Goal: Find specific page/section: Find specific page/section

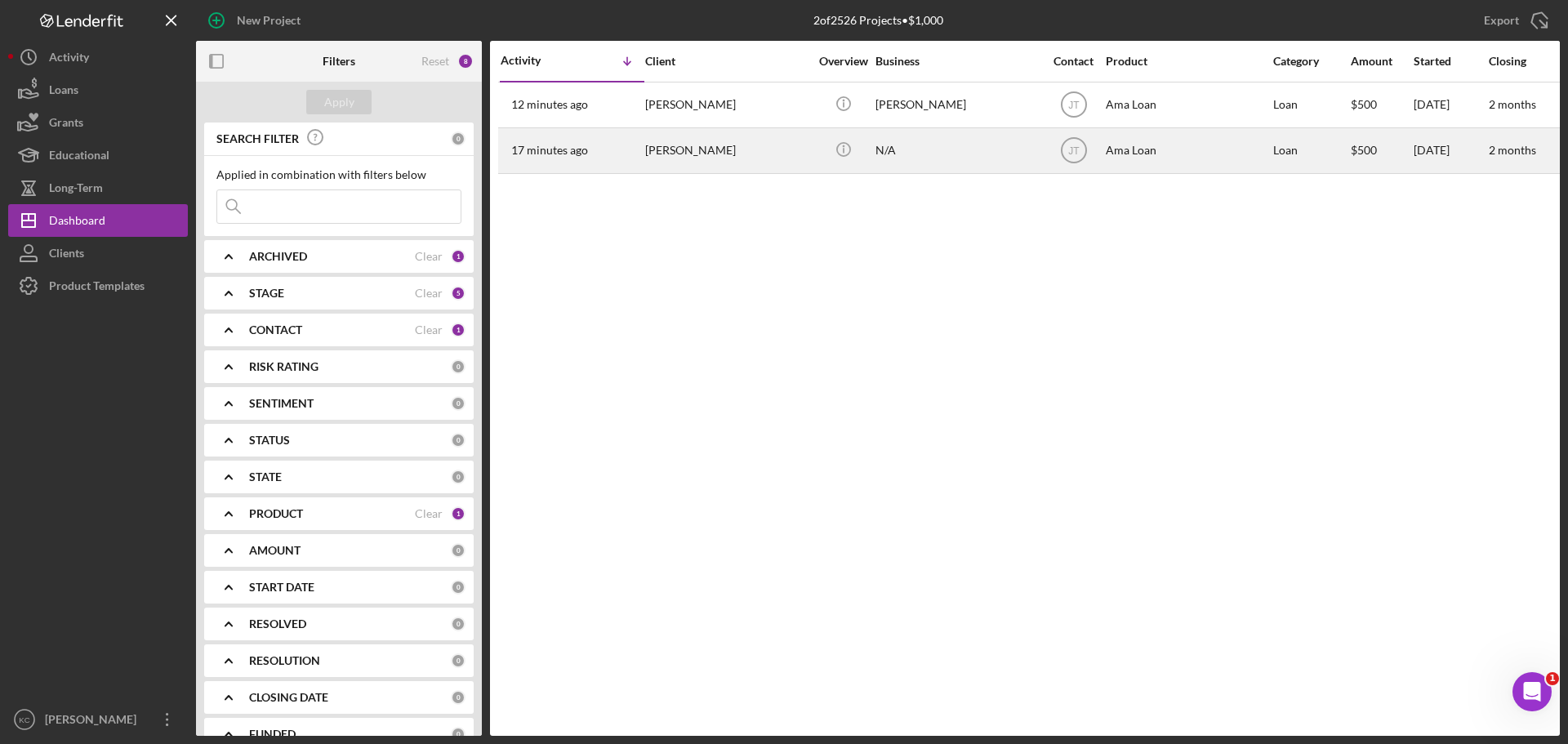
click at [682, 148] on div "[PERSON_NAME]" at bounding box center [727, 150] width 164 height 43
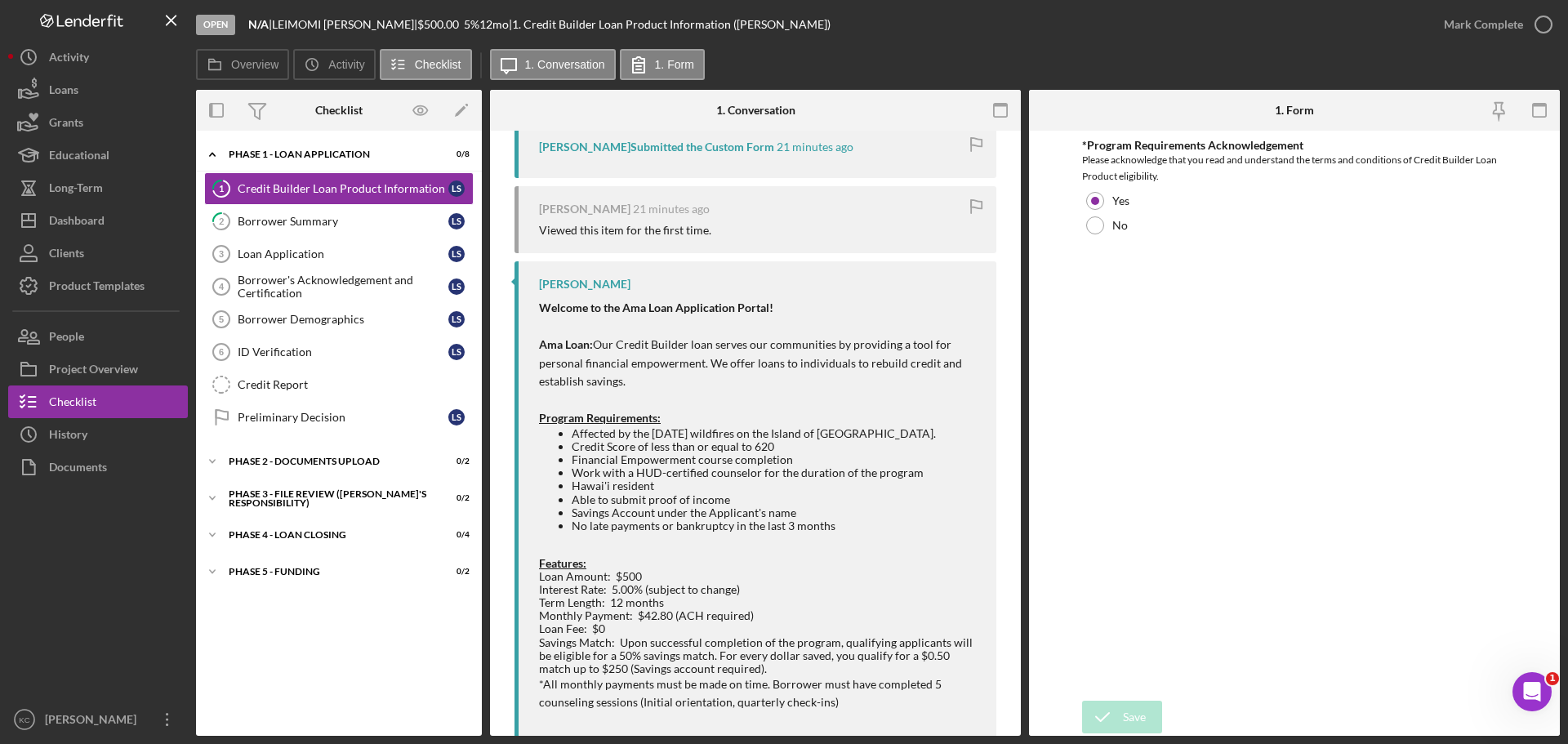
scroll to position [455, 0]
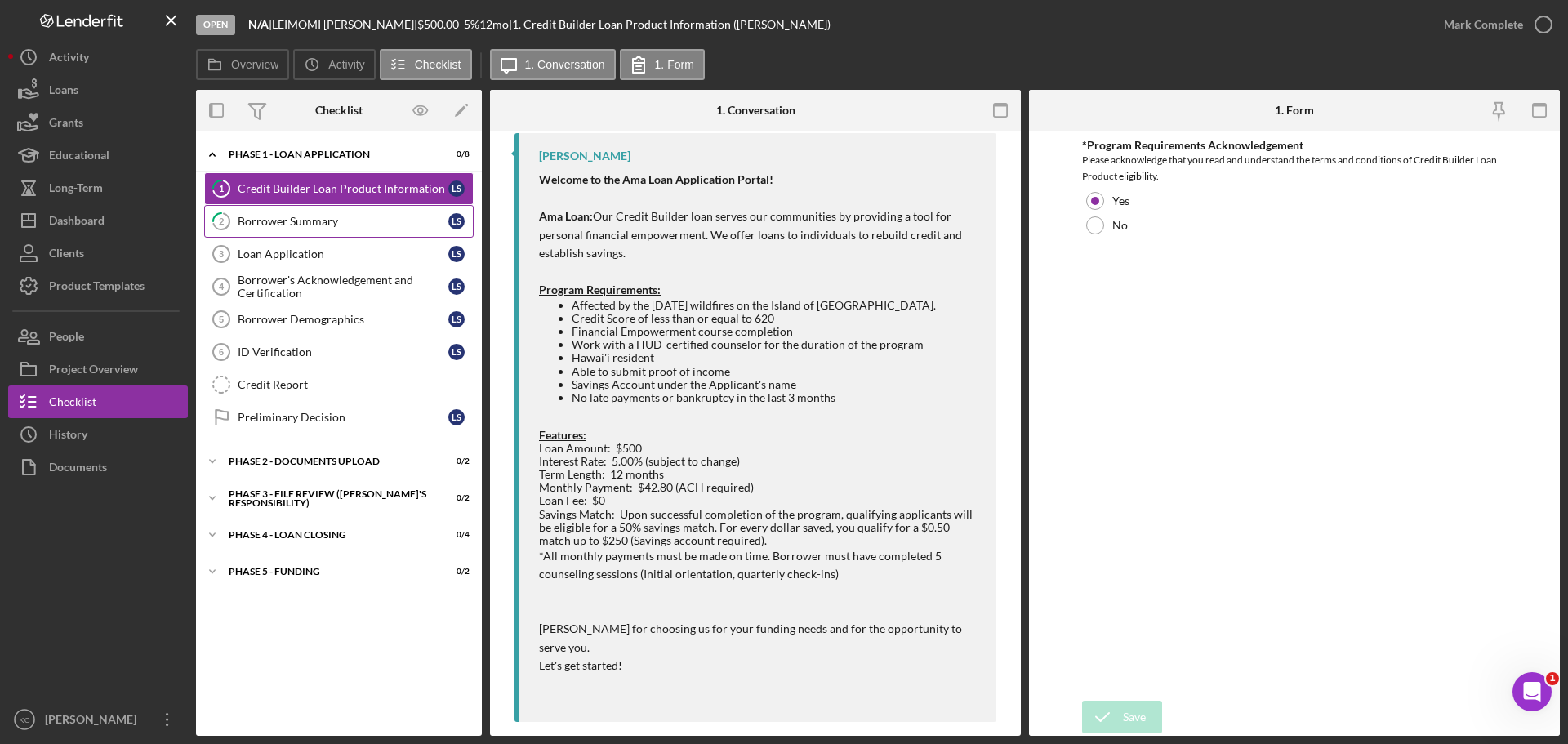
click at [331, 211] on link "2 Borrower Summary L S" at bounding box center [339, 221] width 269 height 33
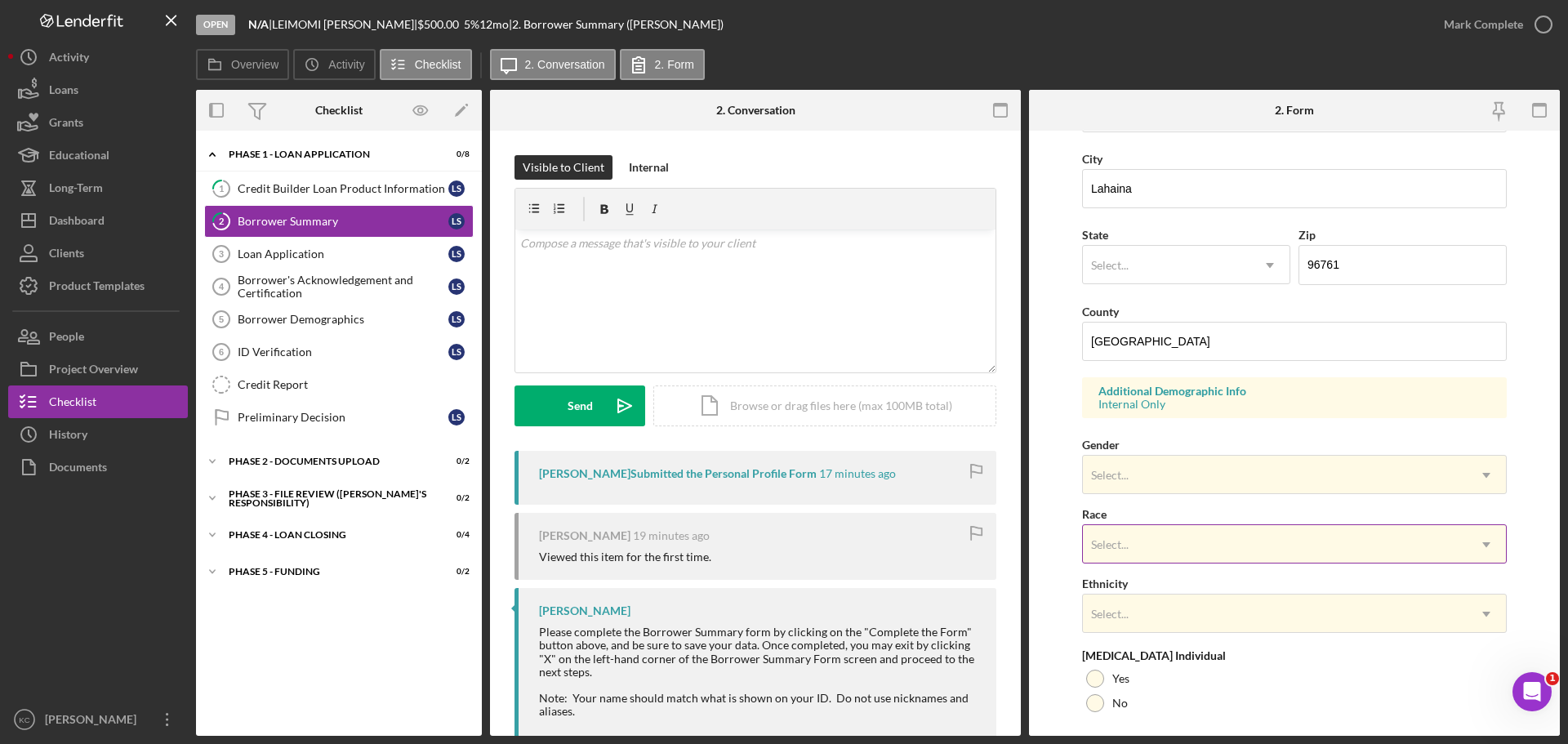
scroll to position [408, 0]
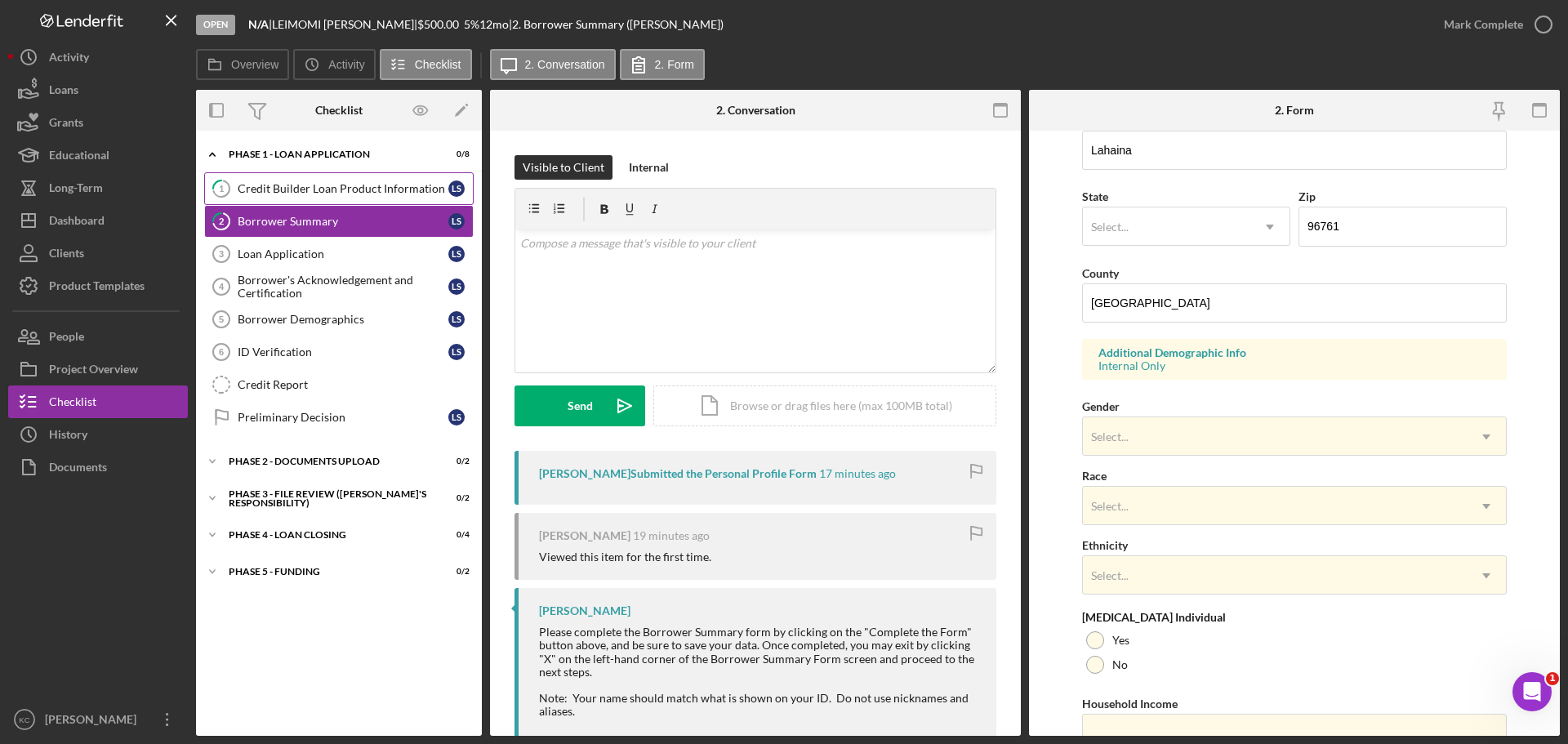
click at [260, 185] on div "Credit Builder Loan Product Information" at bounding box center [343, 189] width 211 height 13
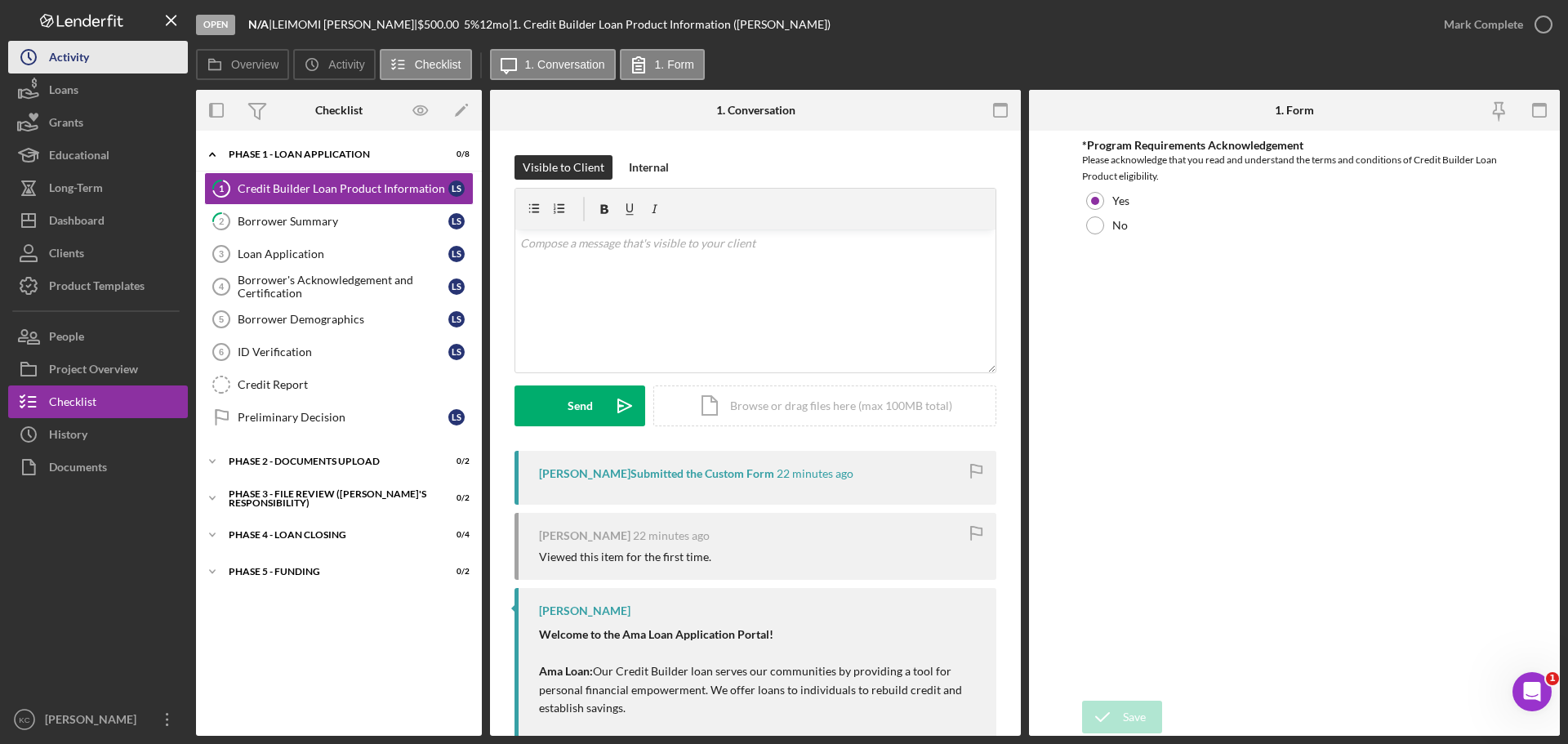
click at [66, 62] on div "Activity" at bounding box center [68, 59] width 40 height 36
